Goal: Information Seeking & Learning: Check status

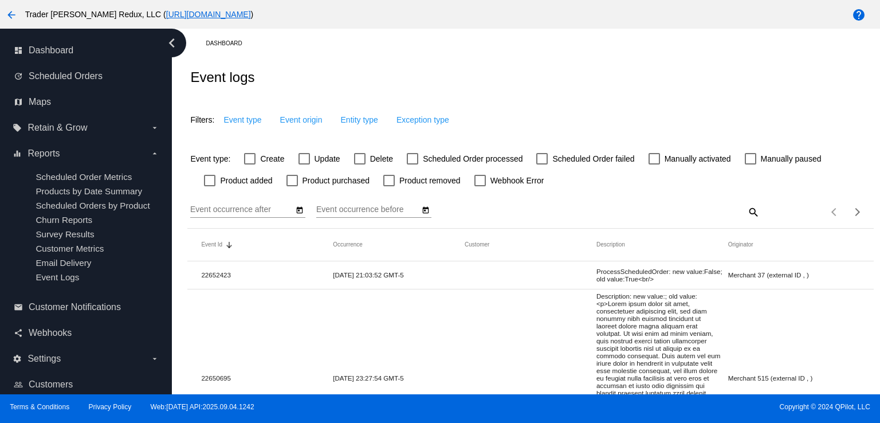
click at [99, 214] on ul "Scheduled Order Metrics Products by Date Summary Scheduled Orders by Product Ch…" at bounding box center [86, 227] width 146 height 128
click at [474, 111] on div "Filters: Event type Event origin Entity type Exception type" at bounding box center [530, 116] width 686 height 38
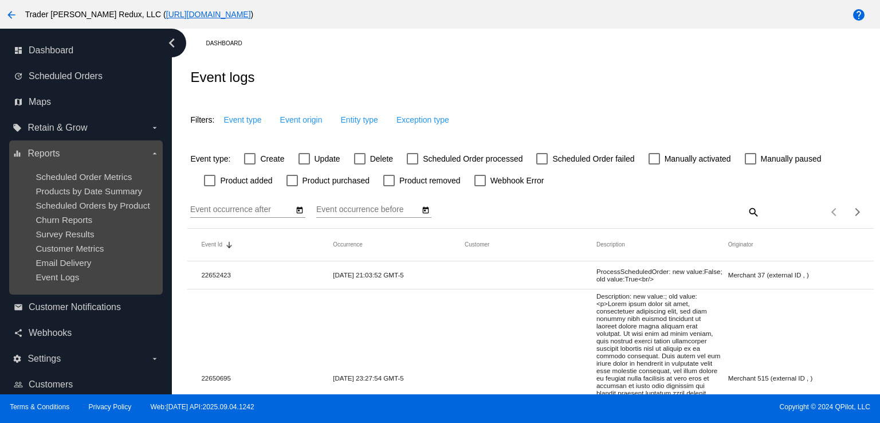
click at [105, 221] on div "Churn Reports" at bounding box center [95, 220] width 119 height 10
click at [71, 201] on span "Scheduled Orders by Product" at bounding box center [93, 206] width 114 height 10
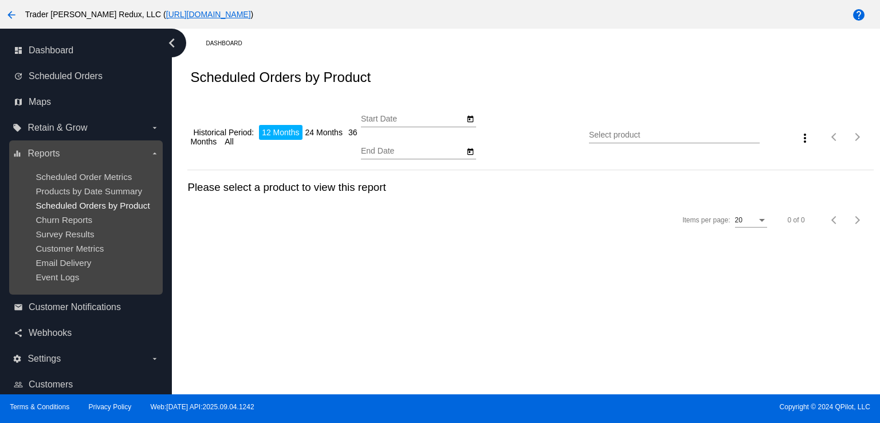
type input "[DATE]"
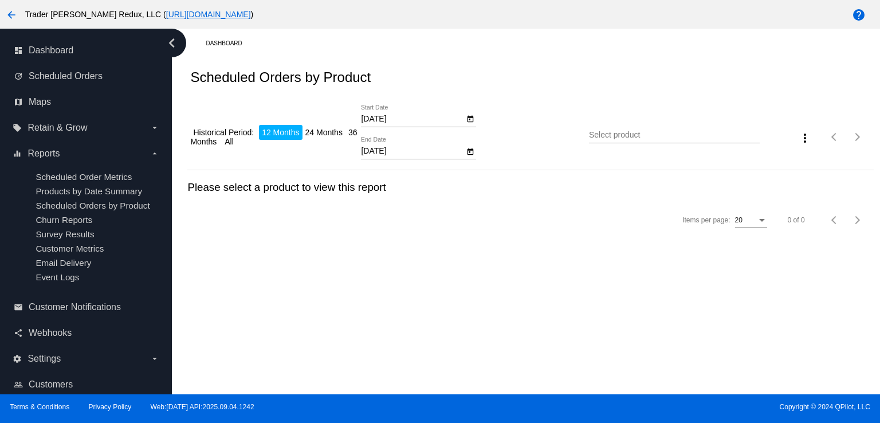
click at [818, 292] on div "Dashboard Scheduled Orders by Product Historical Period: 12 Months 24 Months 36…" at bounding box center [526, 212] width 708 height 366
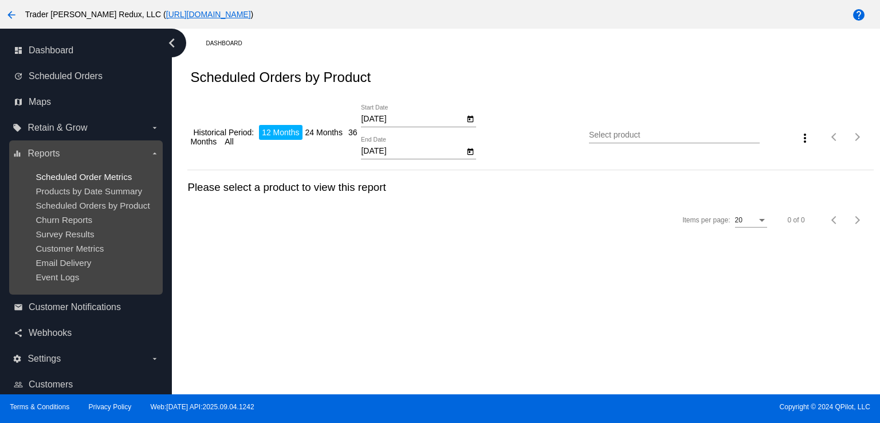
click at [94, 179] on span "Scheduled Order Metrics" at bounding box center [84, 177] width 96 height 10
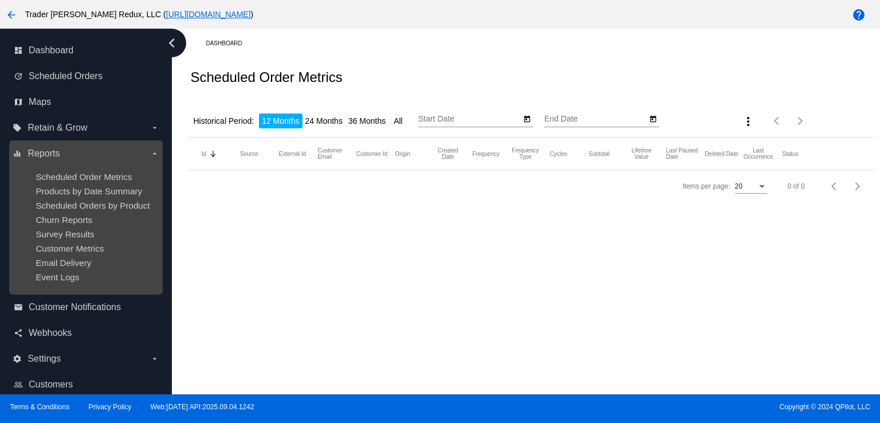
click at [105, 212] on ul "Scheduled Order Metrics Products by Date Summary Scheduled Orders by Product Ch…" at bounding box center [86, 227] width 146 height 128
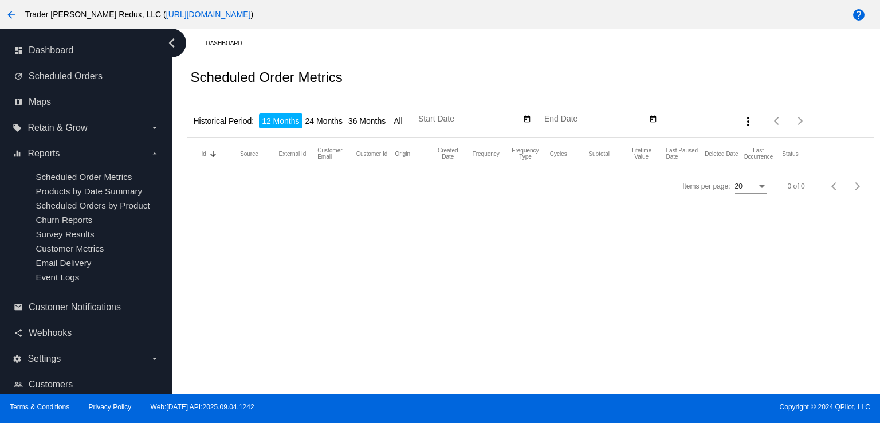
type input "[DATE]"
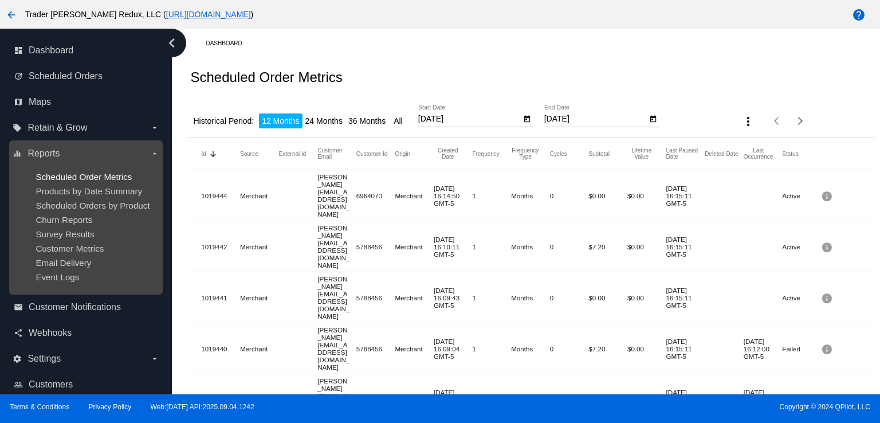
click at [75, 180] on span "Scheduled Order Metrics" at bounding box center [84, 177] width 96 height 10
